Goal: Check status: Check status

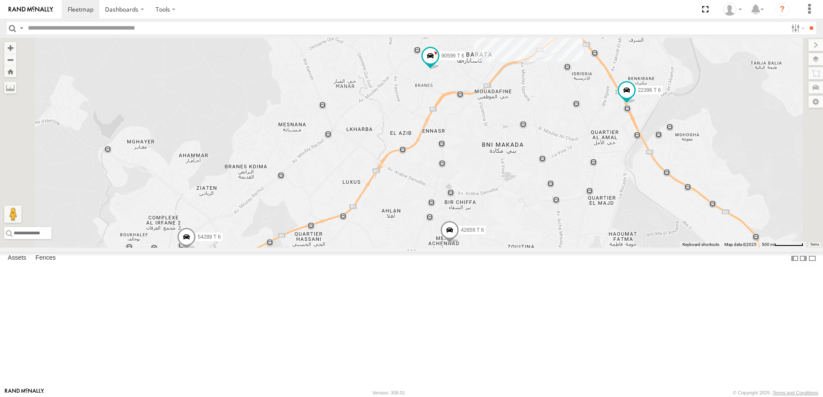
click at [0, 0] on div "10010 T 6 Tanger" at bounding box center [0, 0] width 0 height 0
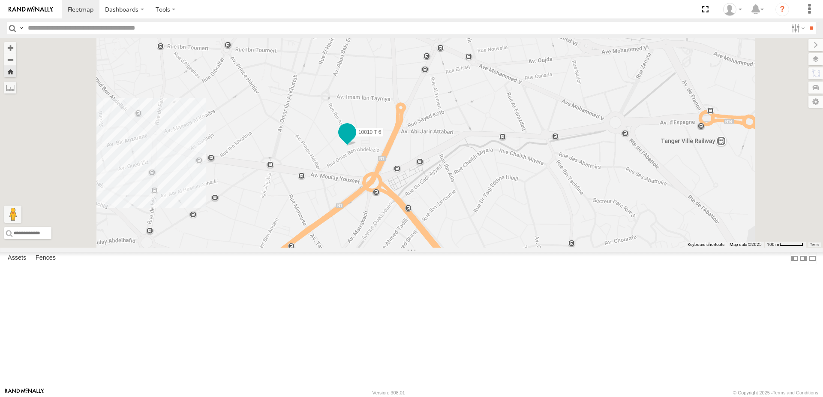
click at [355, 140] on span at bounding box center [347, 131] width 15 height 15
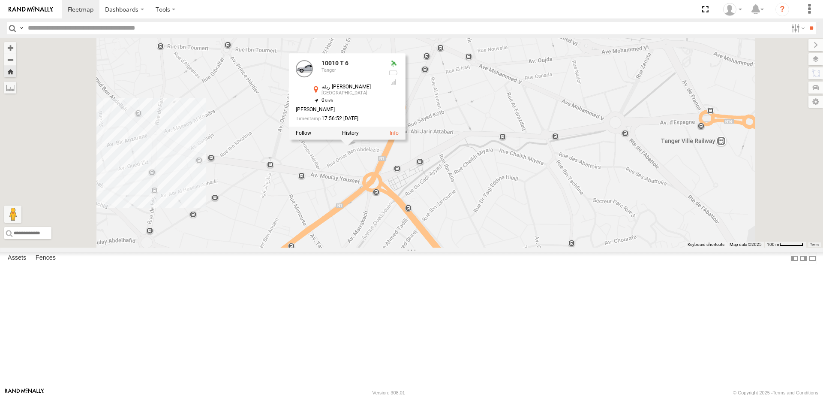
click at [427, 228] on div "10010 T 6 10010 T 6 Tanger زنقة ابن عجروم [GEOGRAPHIC_DATA] 35.77132 , -5.80471…" at bounding box center [411, 143] width 823 height 210
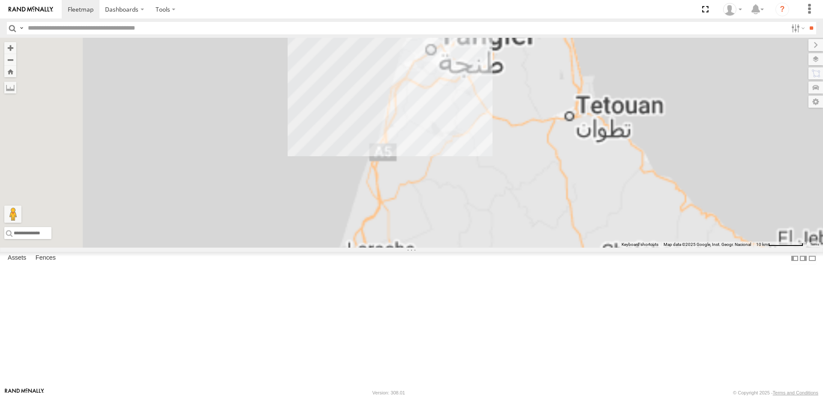
drag, startPoint x: 525, startPoint y: 208, endPoint x: 475, endPoint y: 299, distance: 104.0
click at [455, 247] on div "10069 T 6 65681 T 6" at bounding box center [411, 143] width 823 height 210
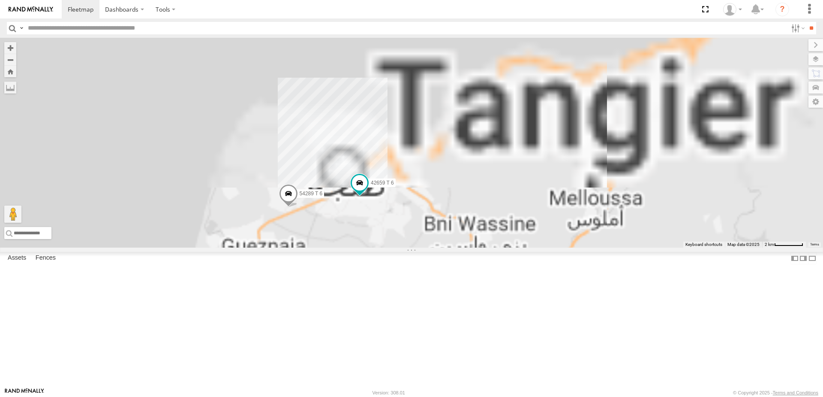
drag, startPoint x: 516, startPoint y: 107, endPoint x: 461, endPoint y: 340, distance: 240.2
click at [461, 247] on div "10069 T 6 65681 T 6 54289 T 6 42659 T 6" at bounding box center [411, 143] width 823 height 210
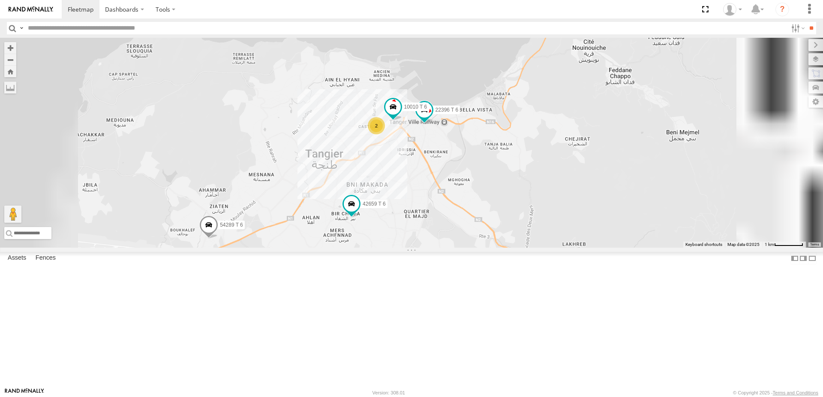
drag, startPoint x: 508, startPoint y: 201, endPoint x: 485, endPoint y: 264, distance: 66.9
click at [485, 247] on div "10069 T 6 65681 T 6 54289 T 6 42659 T 6 22396 T 6 10010 T 6 2" at bounding box center [411, 143] width 823 height 210
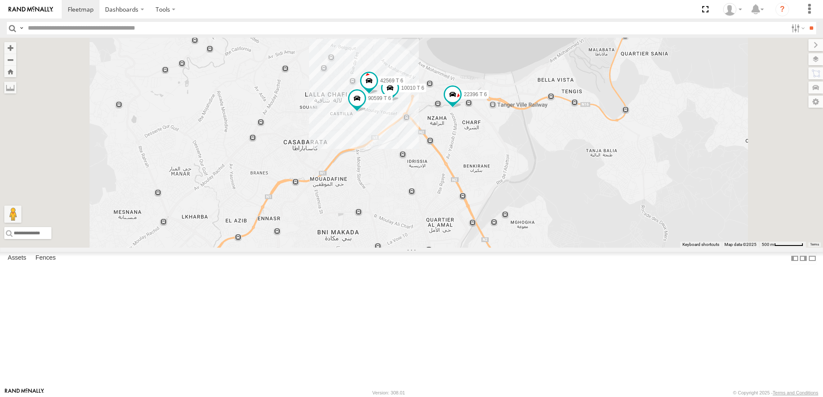
click at [315, 289] on span at bounding box center [307, 281] width 15 height 15
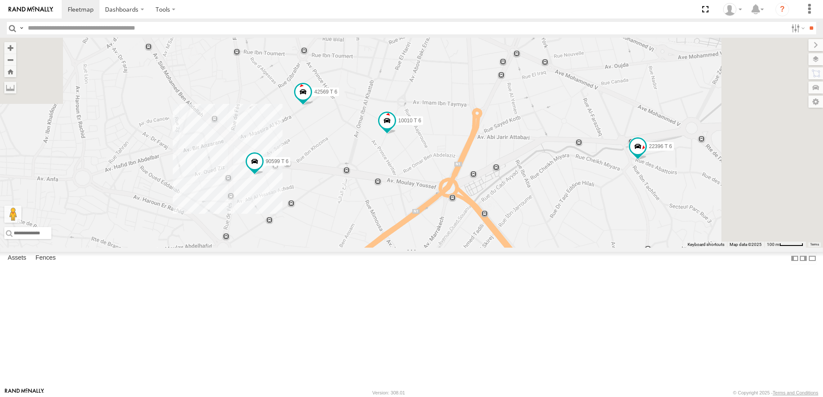
drag, startPoint x: 508, startPoint y: 97, endPoint x: 458, endPoint y: 290, distance: 199.4
click at [458, 247] on div "10069 T 6 65681 T 6 54289 T 6 42659 T 6 22396 T 6 10010 T 6 90599 T 6 42569 T 6…" at bounding box center [411, 143] width 823 height 210
